Goal: Task Accomplishment & Management: Manage account settings

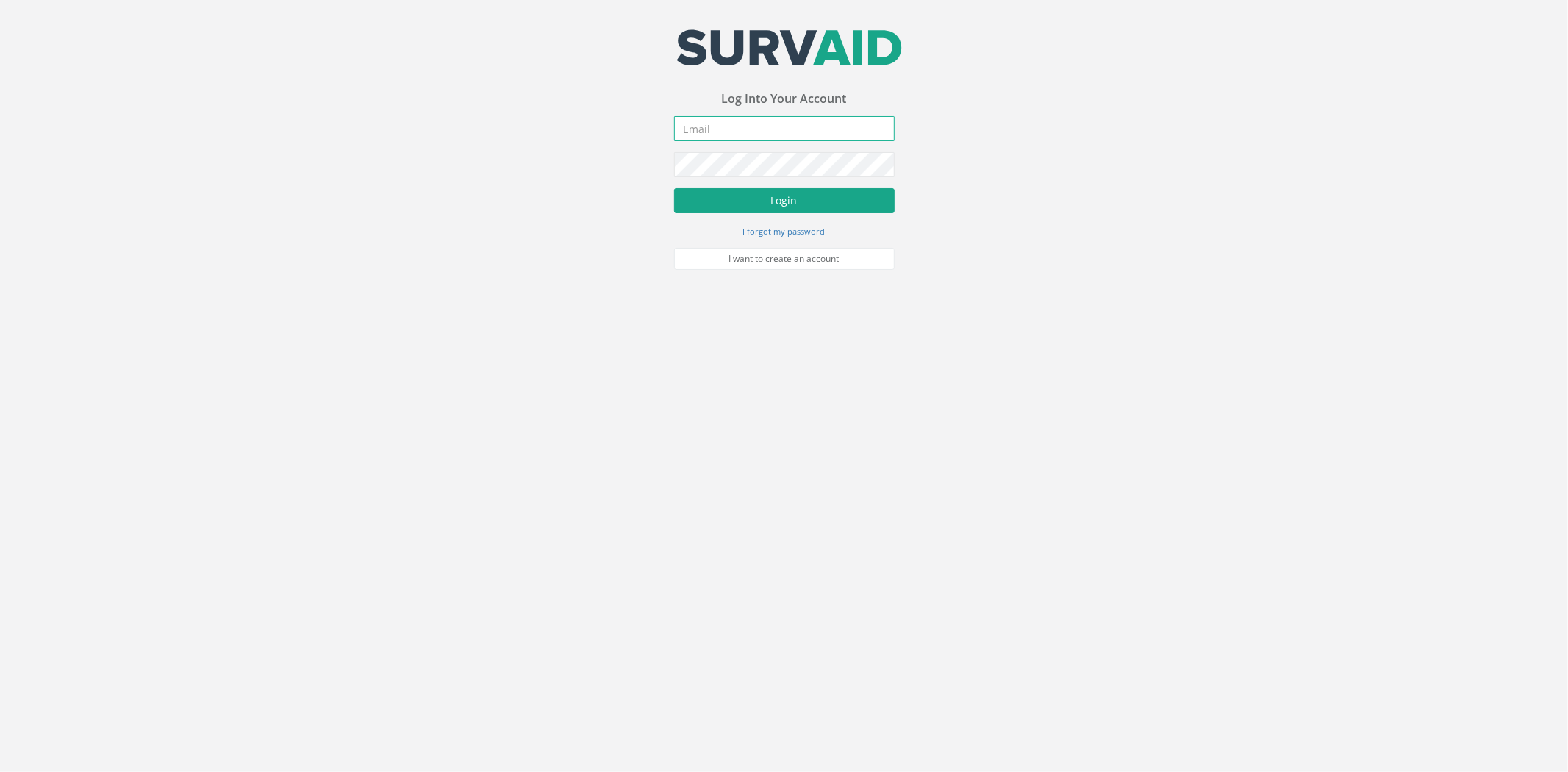
type input "[PERSON_NAME][EMAIL_ADDRESS][PERSON_NAME][DOMAIN_NAME]"
click at [738, 207] on button "Login" at bounding box center [784, 201] width 220 height 25
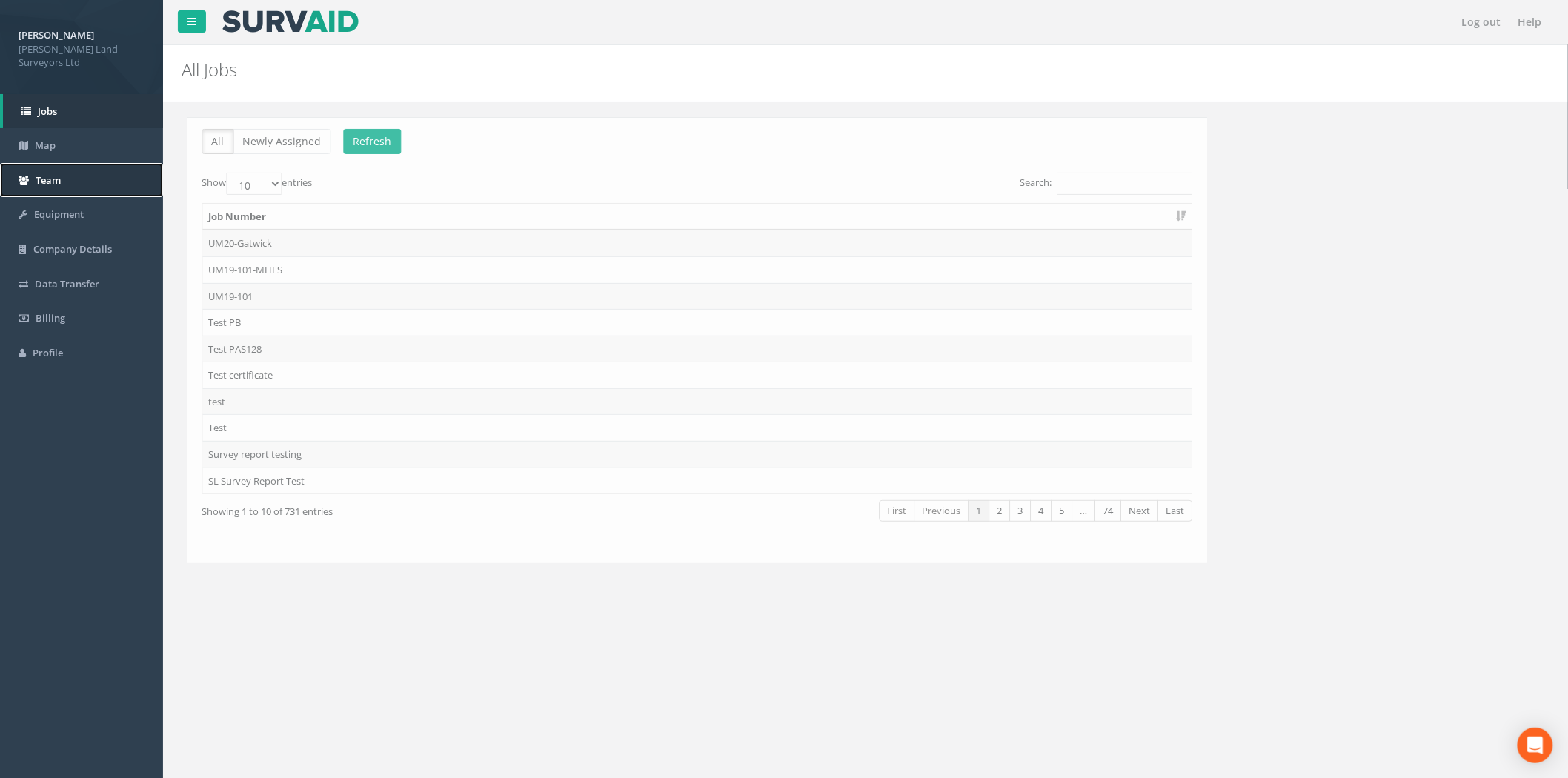
drag, startPoint x: 44, startPoint y: 181, endPoint x: 57, endPoint y: 181, distance: 13.0
click at [44, 181] on span "Team" at bounding box center [48, 180] width 25 height 14
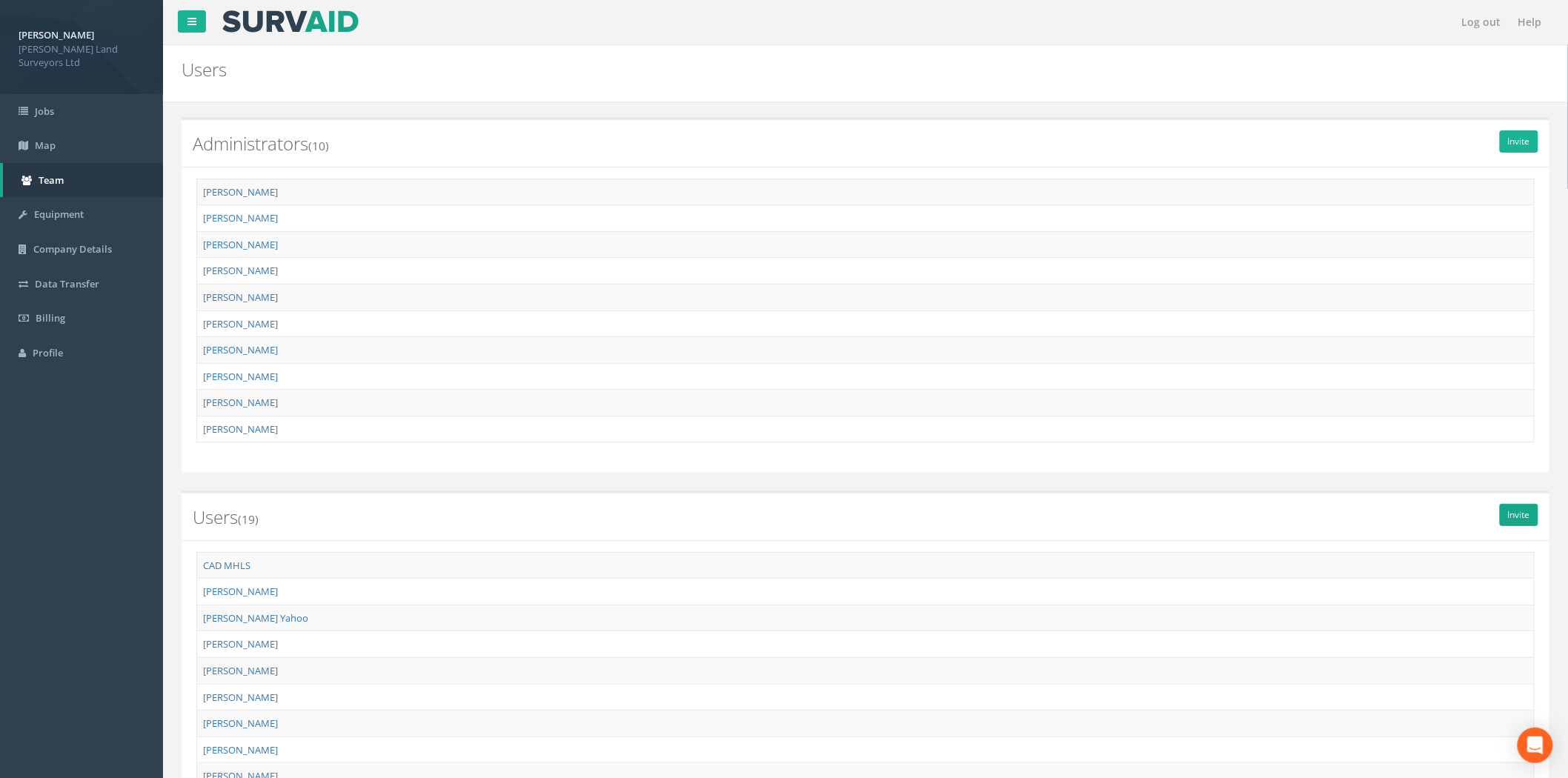
click at [1540, 524] on div "Invite Users (19)" at bounding box center [866, 515] width 1368 height 49
click at [1525, 513] on link "Invite" at bounding box center [1519, 515] width 38 height 23
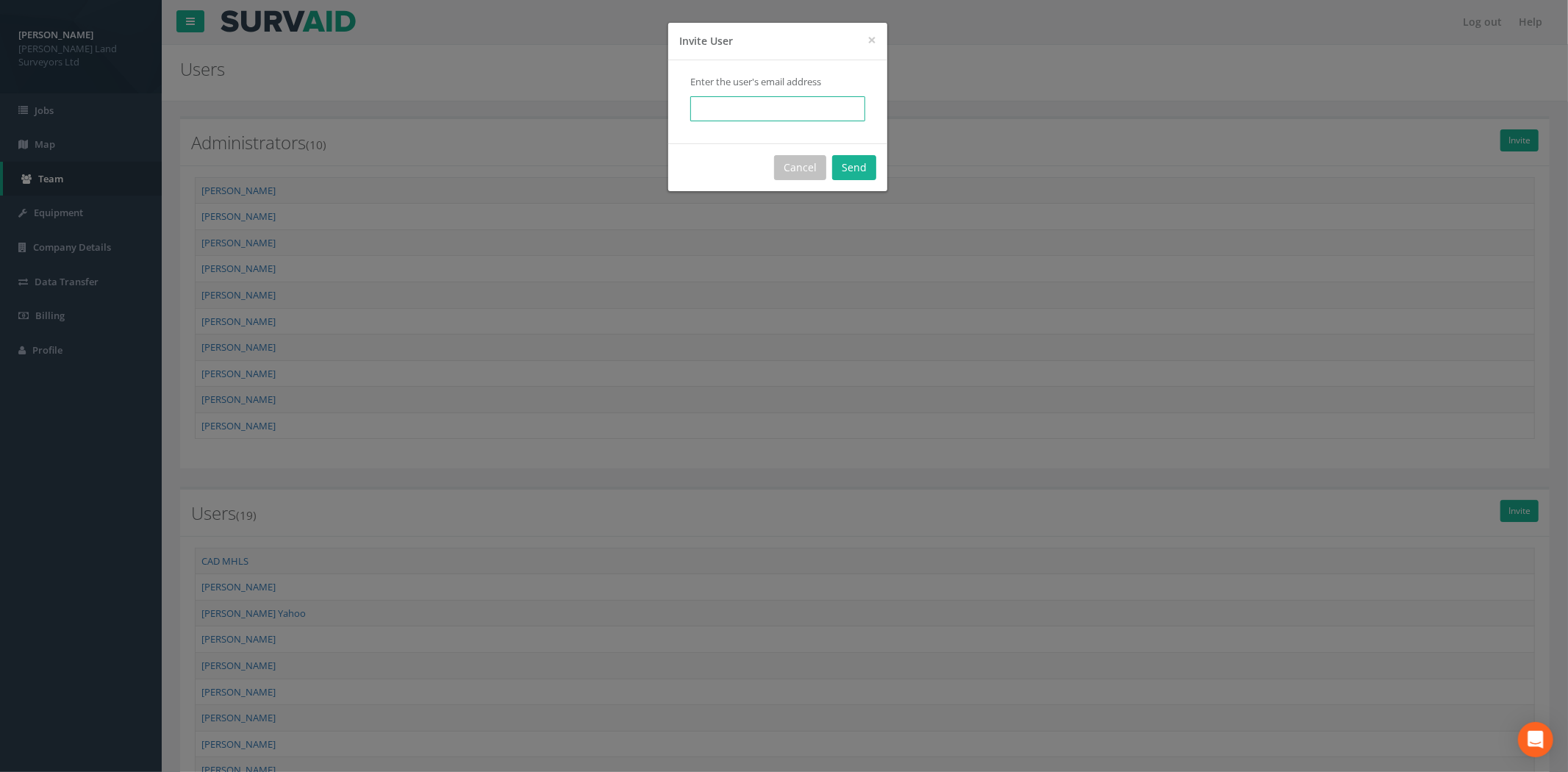
click at [734, 115] on input "email" at bounding box center [778, 109] width 175 height 25
type input "[PERSON_NAME][EMAIL_ADDRESS][DOMAIN_NAME]"
click at [862, 159] on button "Send" at bounding box center [853, 168] width 44 height 25
